Goal: Find specific page/section: Find specific page/section

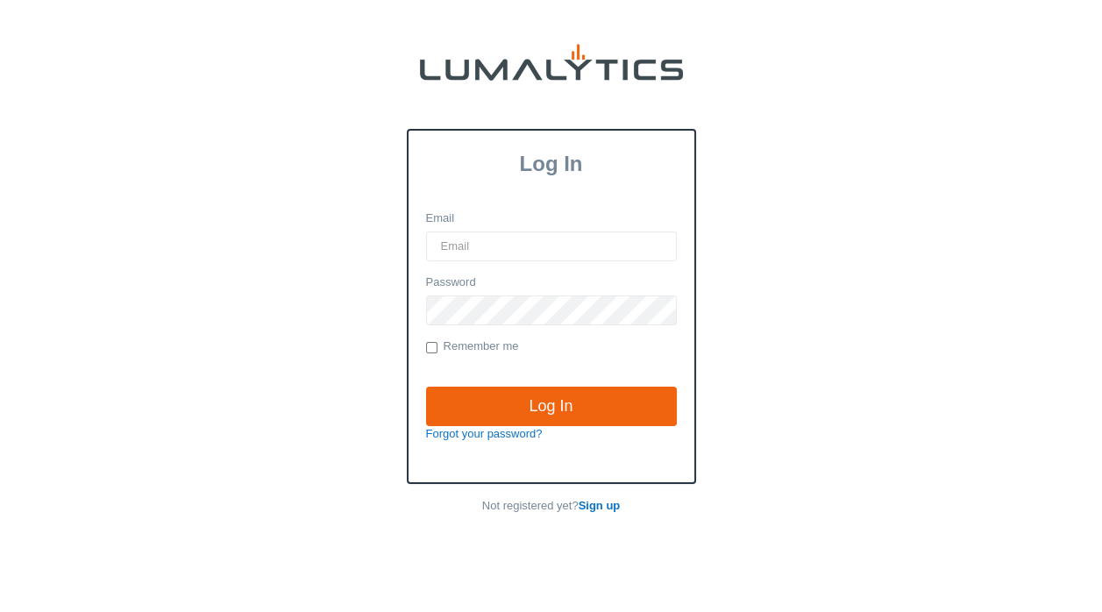
drag, startPoint x: 0, startPoint y: 0, endPoint x: 467, endPoint y: 244, distance: 527.1
click at [467, 244] on input "Email" at bounding box center [551, 246] width 251 height 30
type input "KForster@ValleyTruckParts.com"
click at [426, 387] on input "Log In" at bounding box center [551, 407] width 251 height 40
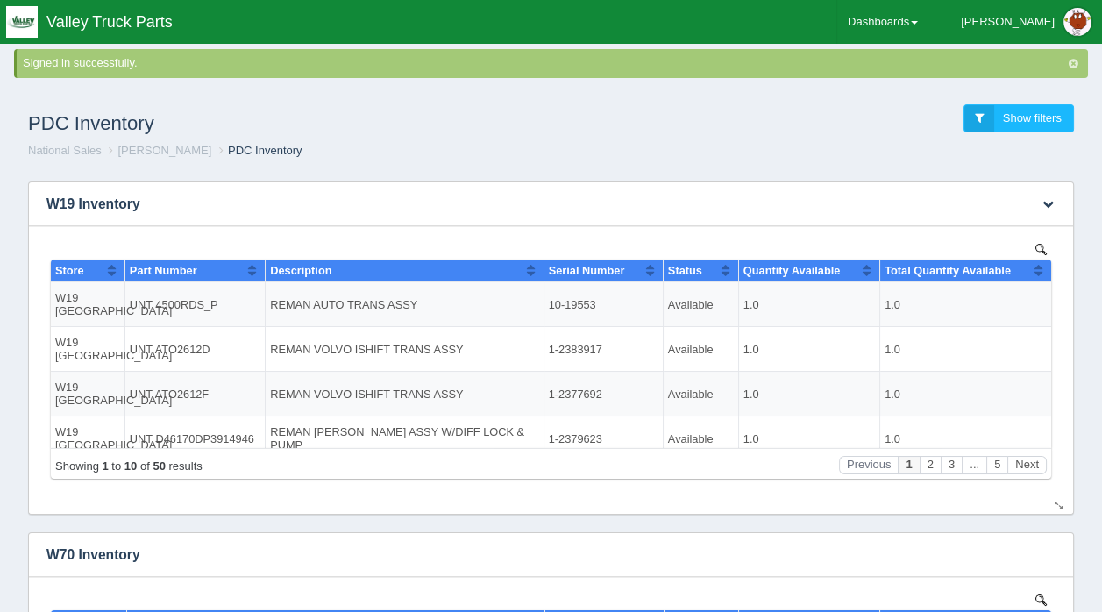
click at [1043, 246] on img at bounding box center [1041, 249] width 11 height 11
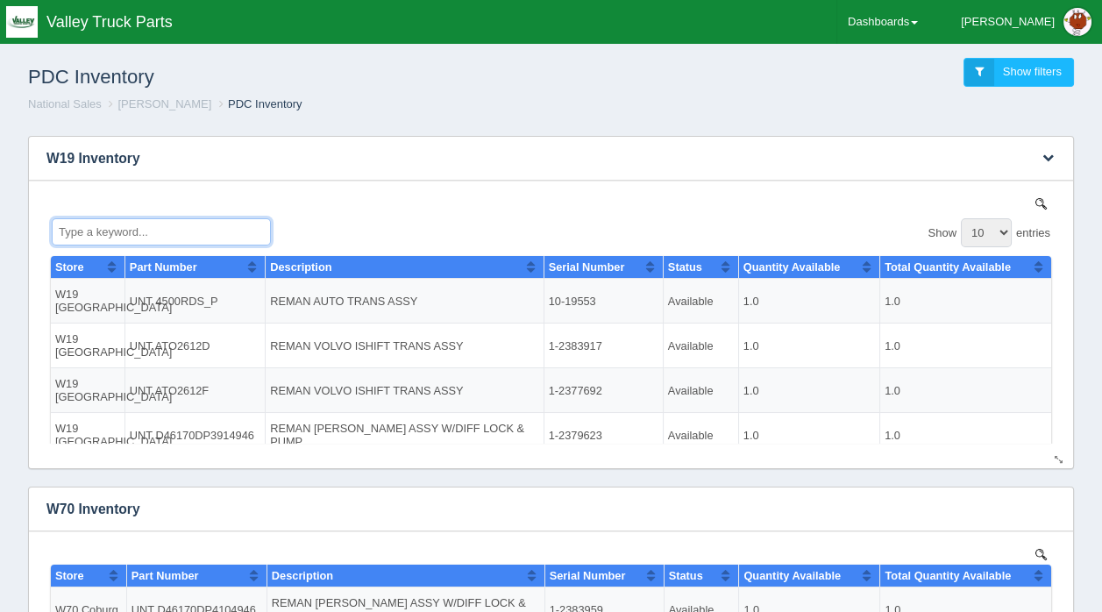
click at [146, 228] on input "Type a keyword..." at bounding box center [161, 230] width 219 height 27
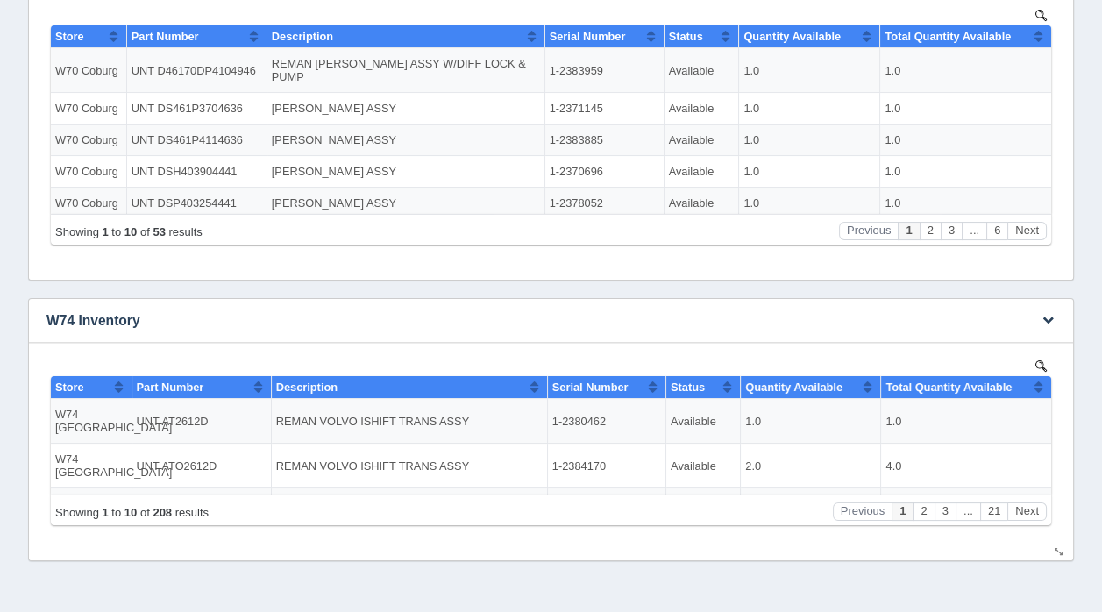
scroll to position [586, 0]
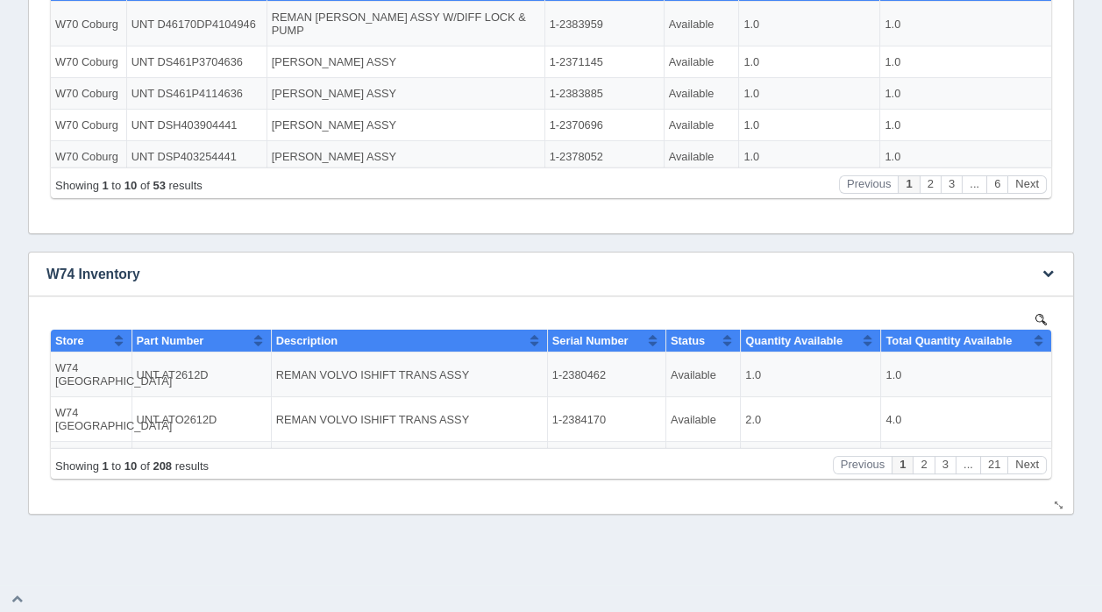
type input "dsp"
click at [1042, 313] on img at bounding box center [1041, 318] width 11 height 11
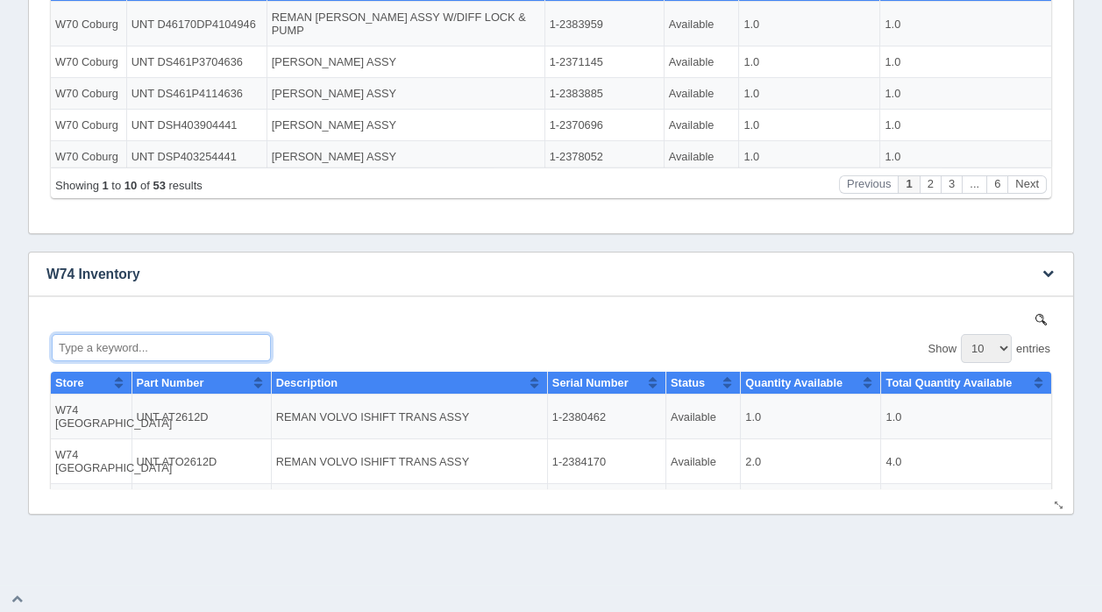
click at [125, 352] on input "Type a keyword..." at bounding box center [161, 346] width 219 height 27
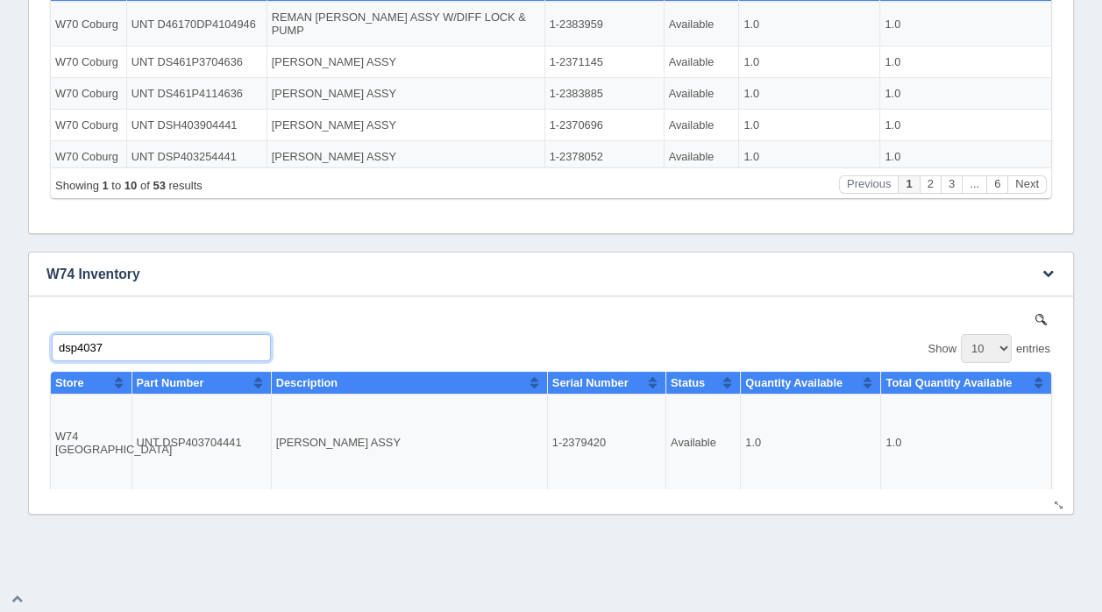
click at [123, 351] on input "dsp4037" at bounding box center [161, 346] width 219 height 27
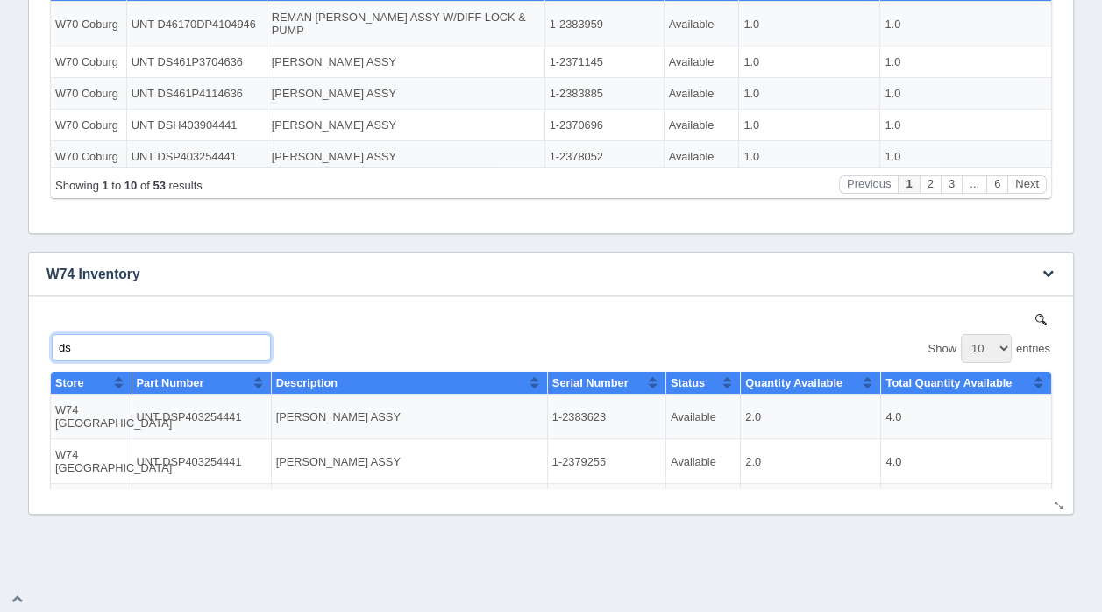
type input "d"
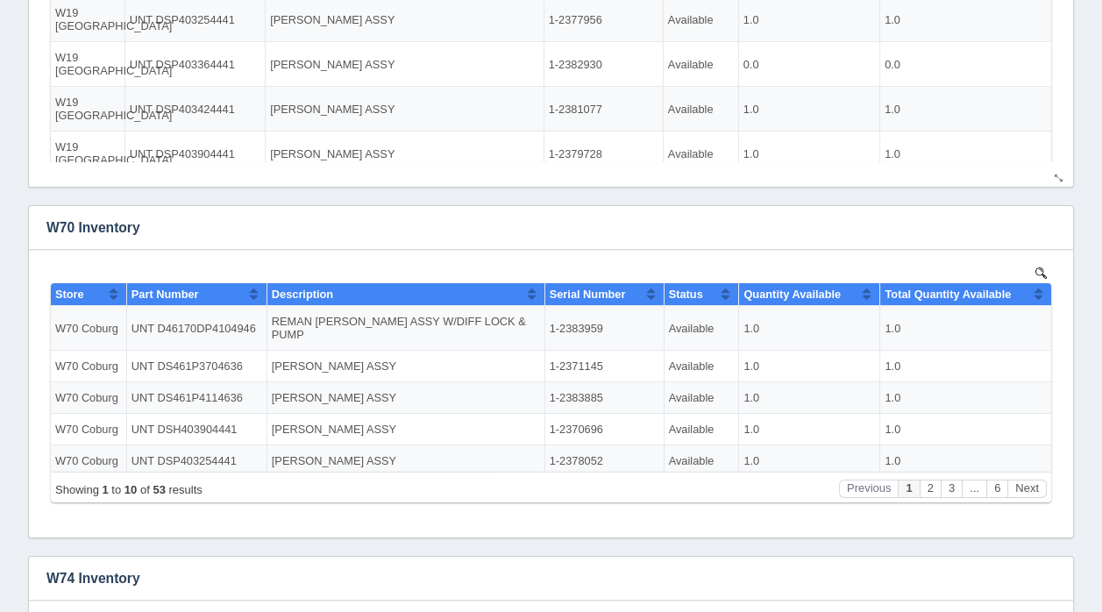
scroll to position [60, 0]
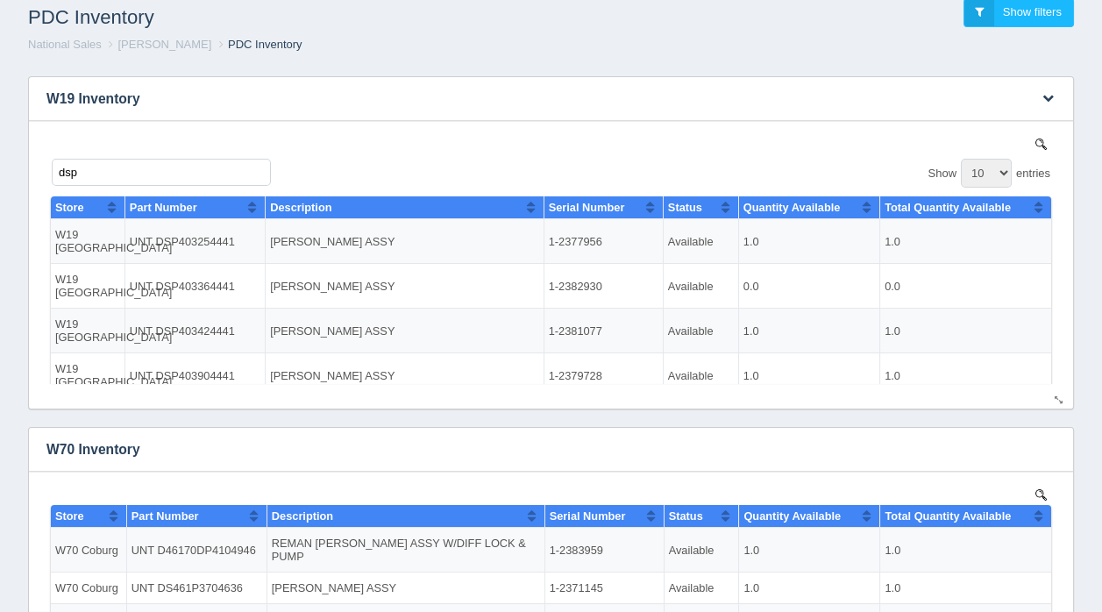
type input "40"
click at [82, 173] on input "dsp" at bounding box center [161, 171] width 219 height 27
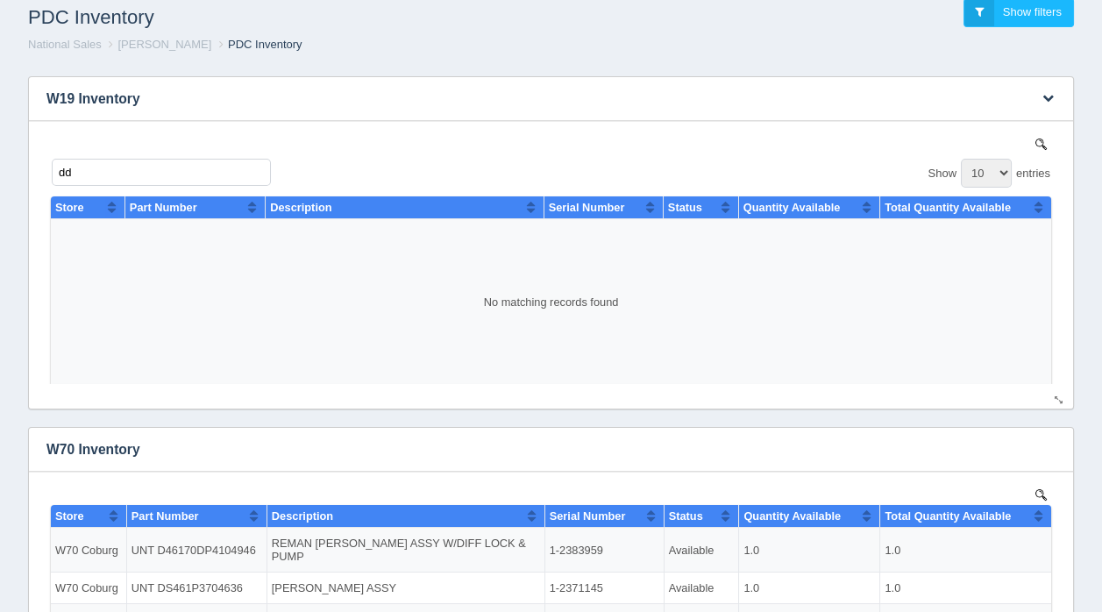
type input "d"
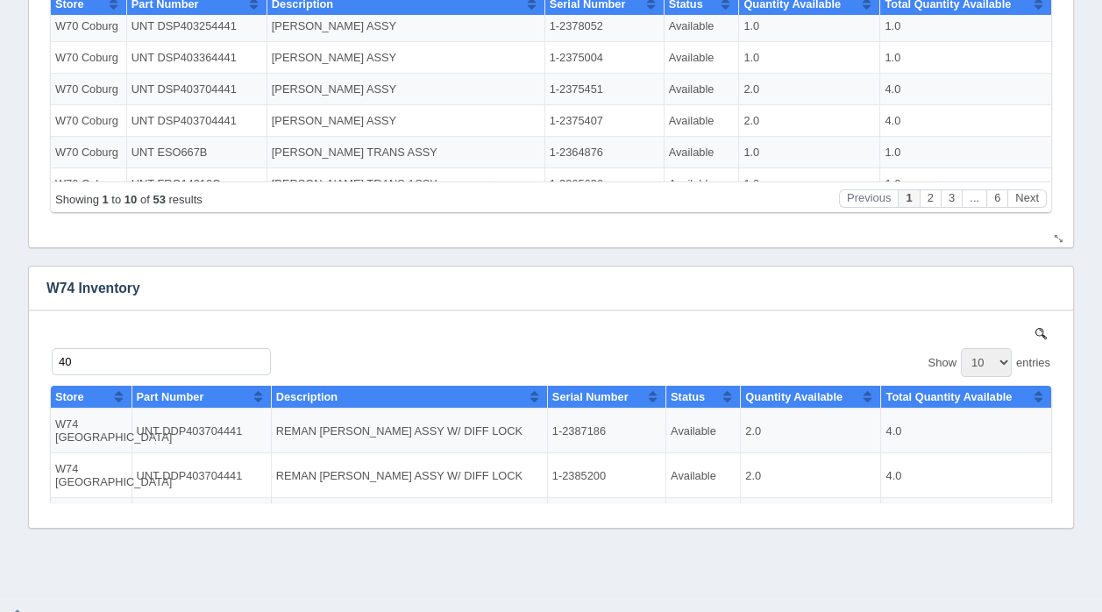
scroll to position [586, 0]
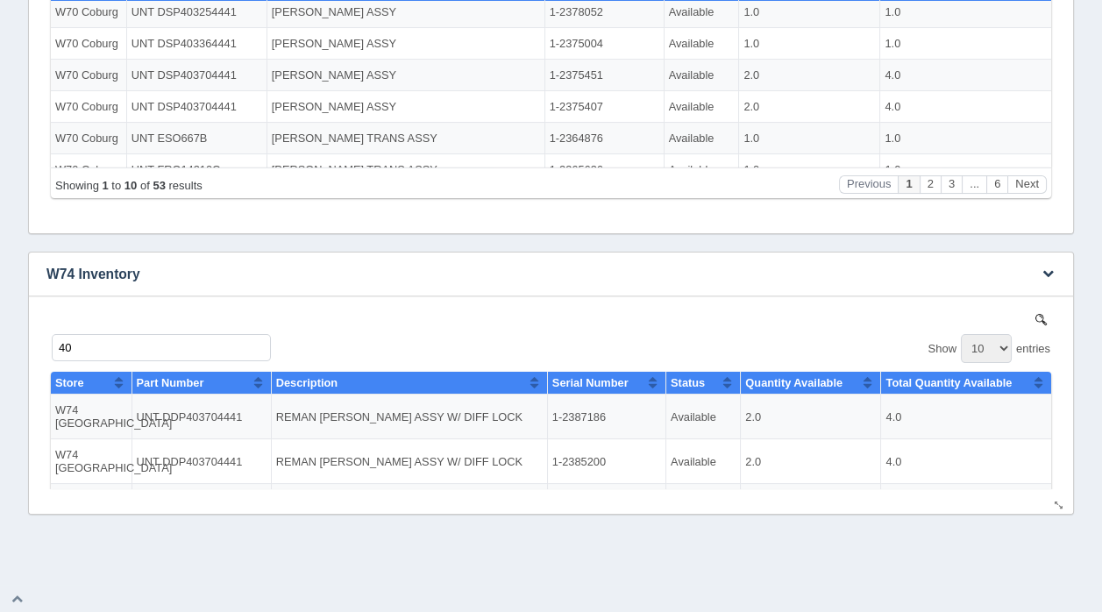
type input "40"
click at [115, 349] on input "40" at bounding box center [161, 346] width 219 height 27
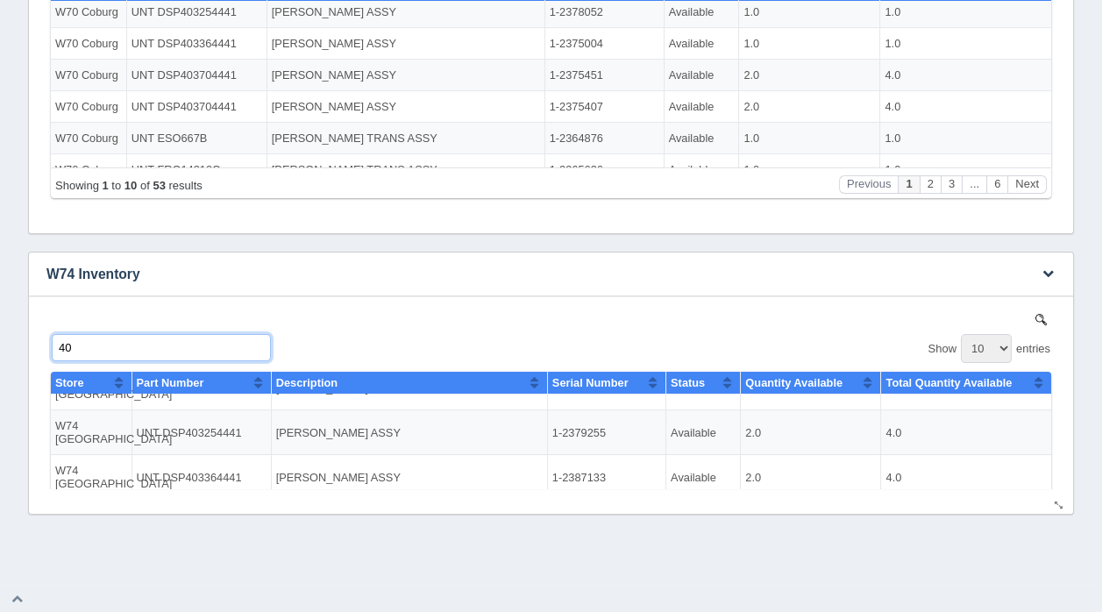
scroll to position [175, 0]
